Goal: Check status: Check status

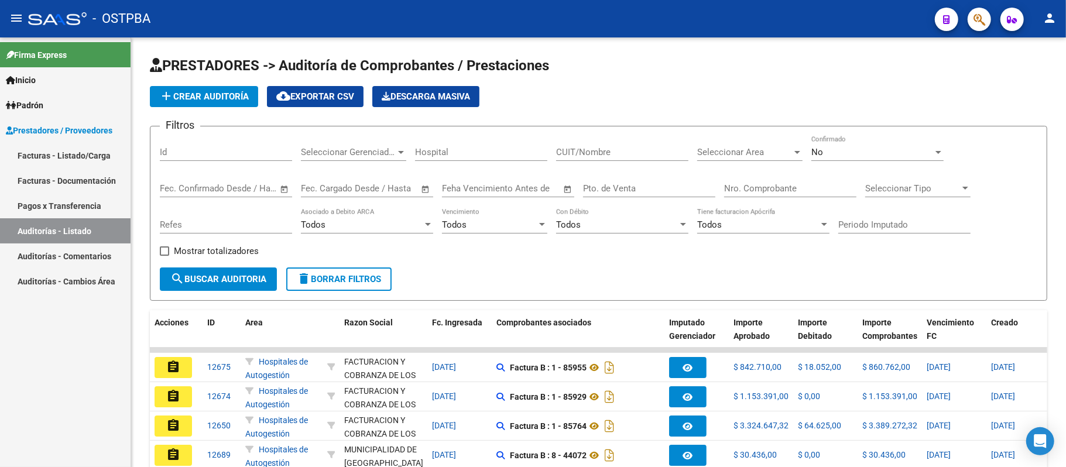
click at [40, 223] on link "Auditorías - Listado" at bounding box center [65, 230] width 131 height 25
click at [740, 185] on input "Nro. Comprobante" at bounding box center [790, 188] width 132 height 11
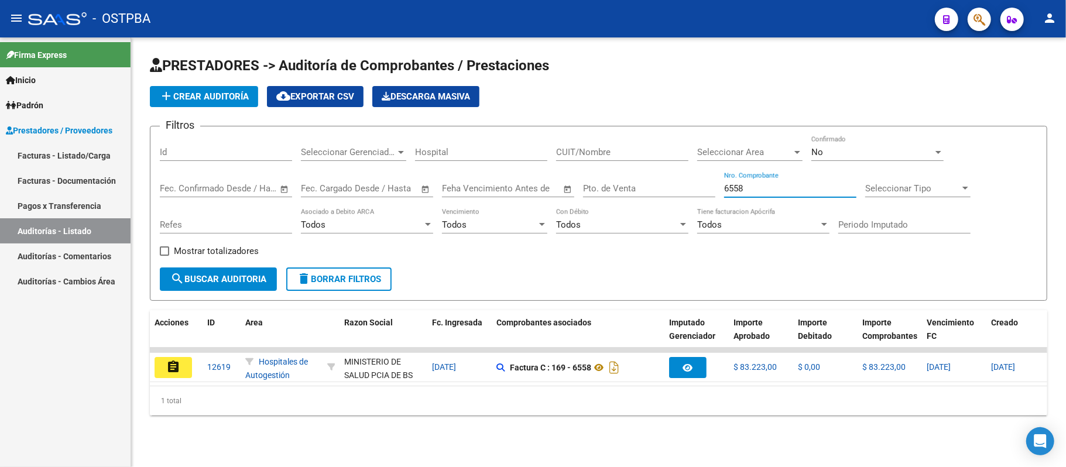
drag, startPoint x: 773, startPoint y: 192, endPoint x: 670, endPoint y: 187, distance: 103.2
click at [671, 187] on div "Filtros Id Seleccionar Gerenciador Seleccionar Gerenciador Hospital CUIT/Nombre…" at bounding box center [599, 202] width 878 height 132
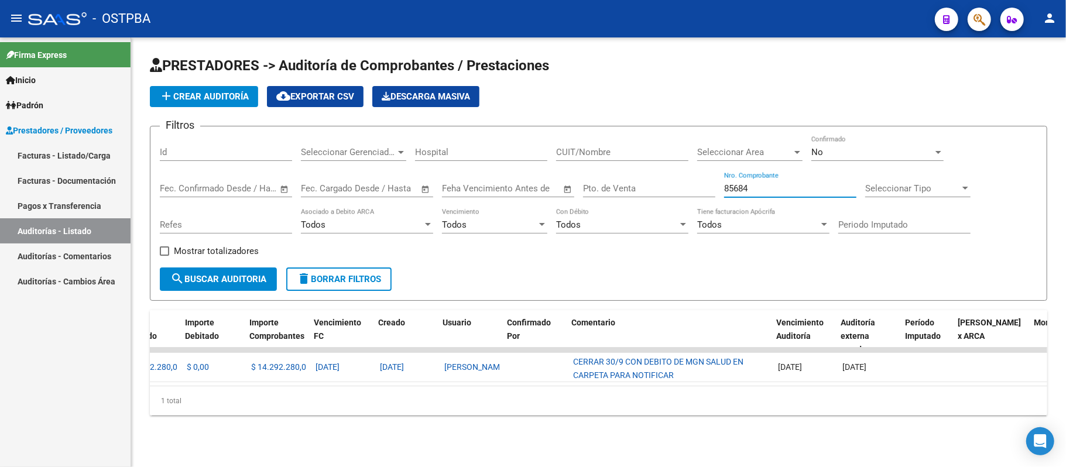
scroll to position [0, 613]
drag, startPoint x: 767, startPoint y: 191, endPoint x: 588, endPoint y: 179, distance: 179.0
click at [619, 179] on div "Filtros Id Seleccionar Gerenciador Seleccionar Gerenciador Hospital CUIT/Nombre…" at bounding box center [599, 202] width 878 height 132
drag, startPoint x: 762, startPoint y: 186, endPoint x: 555, endPoint y: 226, distance: 211.2
click at [558, 223] on div "Filtros Id Seleccionar Gerenciador Seleccionar Gerenciador Hospital CUIT/Nombre…" at bounding box center [599, 202] width 878 height 132
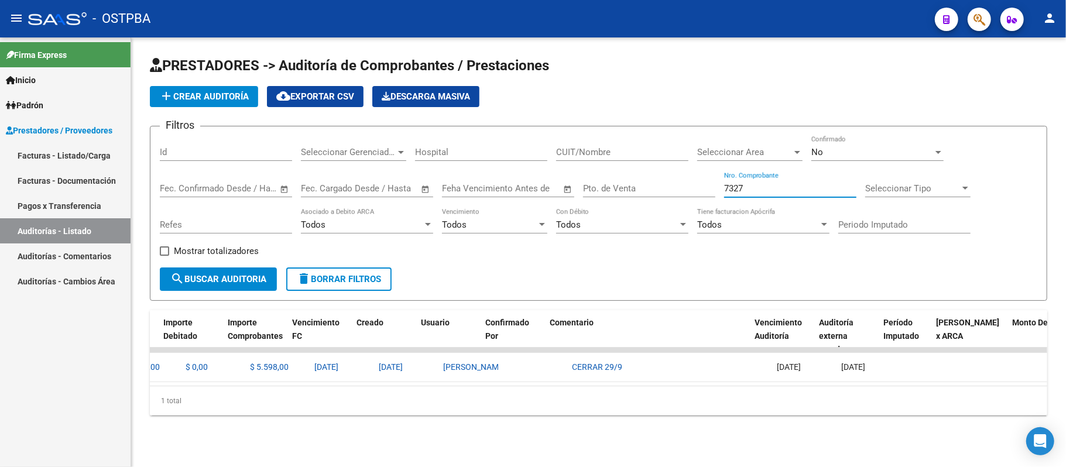
scroll to position [0, 741]
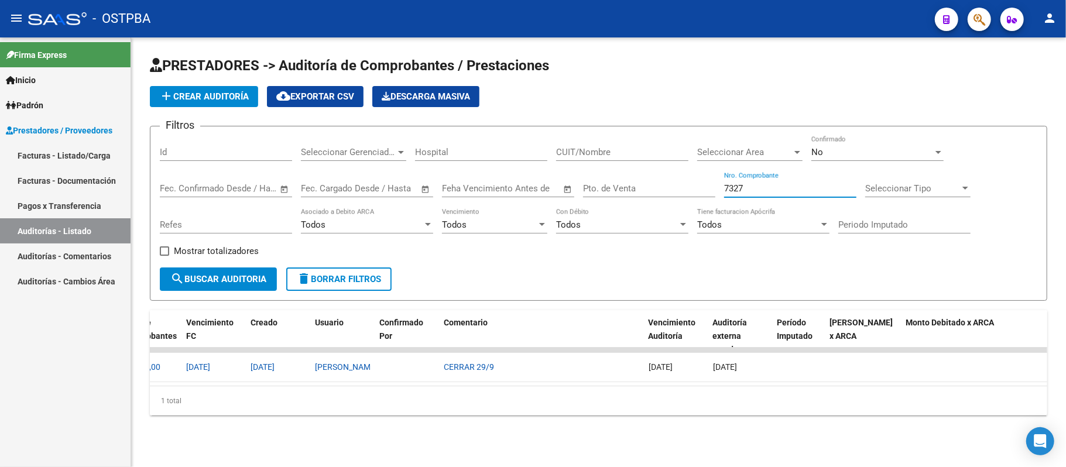
drag, startPoint x: 743, startPoint y: 189, endPoint x: 619, endPoint y: 200, distance: 124.1
click at [619, 199] on div "Filtros Id Seleccionar Gerenciador Seleccionar Gerenciador Hospital CUIT/Nombre…" at bounding box center [599, 202] width 878 height 132
drag, startPoint x: 747, startPoint y: 190, endPoint x: 626, endPoint y: 167, distance: 123.5
click at [626, 167] on div "Filtros Id Seleccionar Gerenciador Seleccionar Gerenciador Hospital CUIT/Nombre…" at bounding box center [599, 202] width 878 height 132
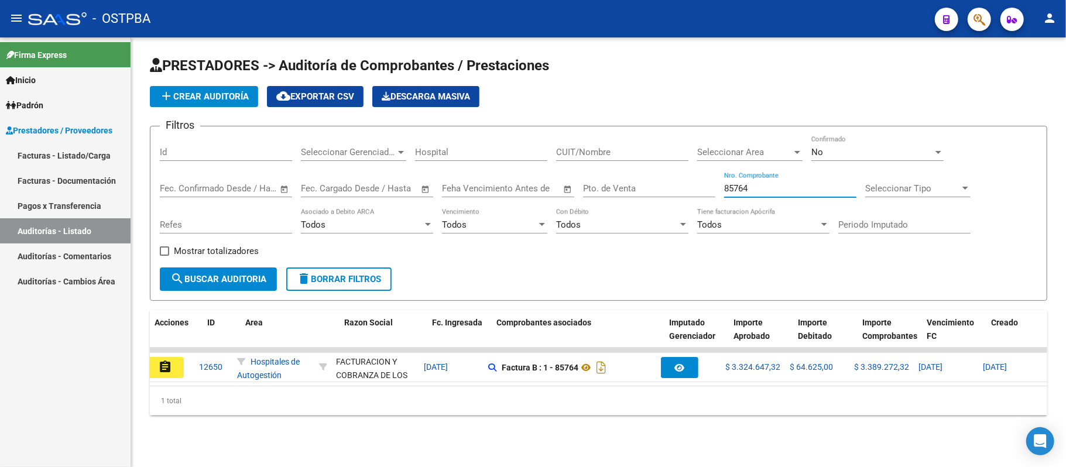
scroll to position [0, 0]
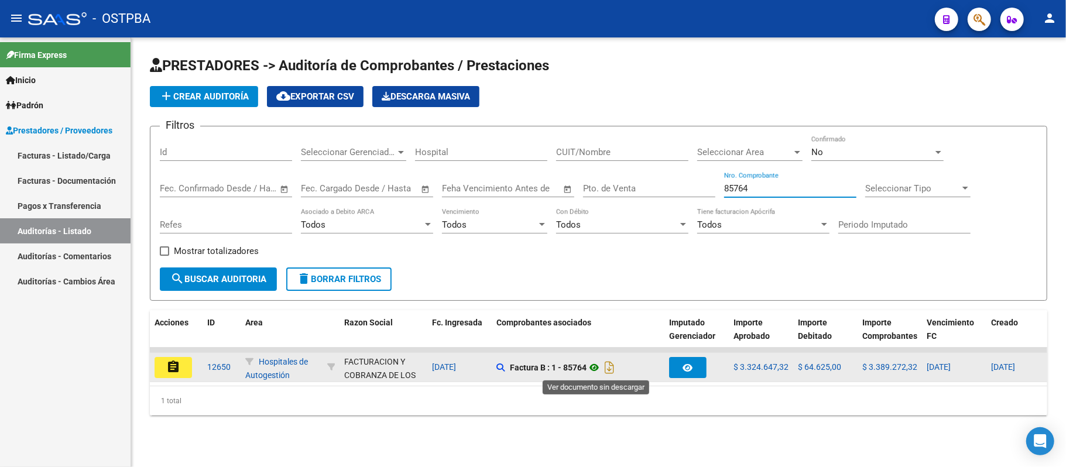
type input "85764"
click at [596, 366] on icon at bounding box center [594, 368] width 15 height 14
click at [176, 368] on mat-icon "assignment" at bounding box center [173, 367] width 14 height 14
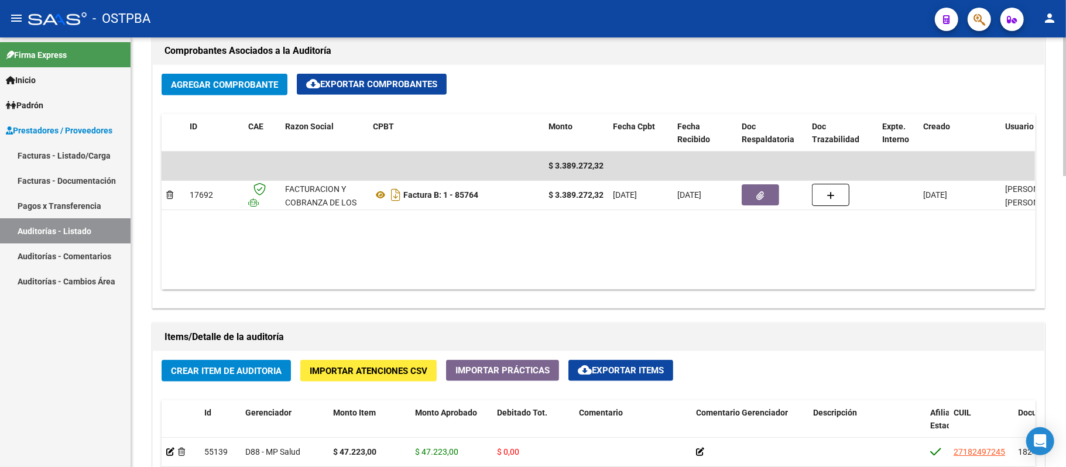
scroll to position [624, 0]
